Goal: Find specific page/section: Find specific page/section

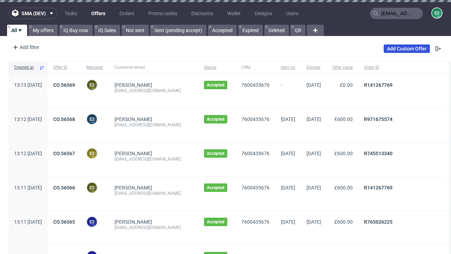
type input "[EMAIL_ADDRESS][DOMAIN_NAME]"
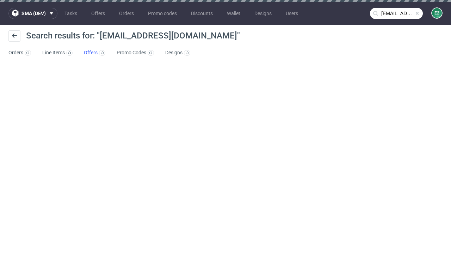
click at [95, 53] on link "Offers" at bounding box center [95, 52] width 22 height 11
